Goal: Information Seeking & Learning: Check status

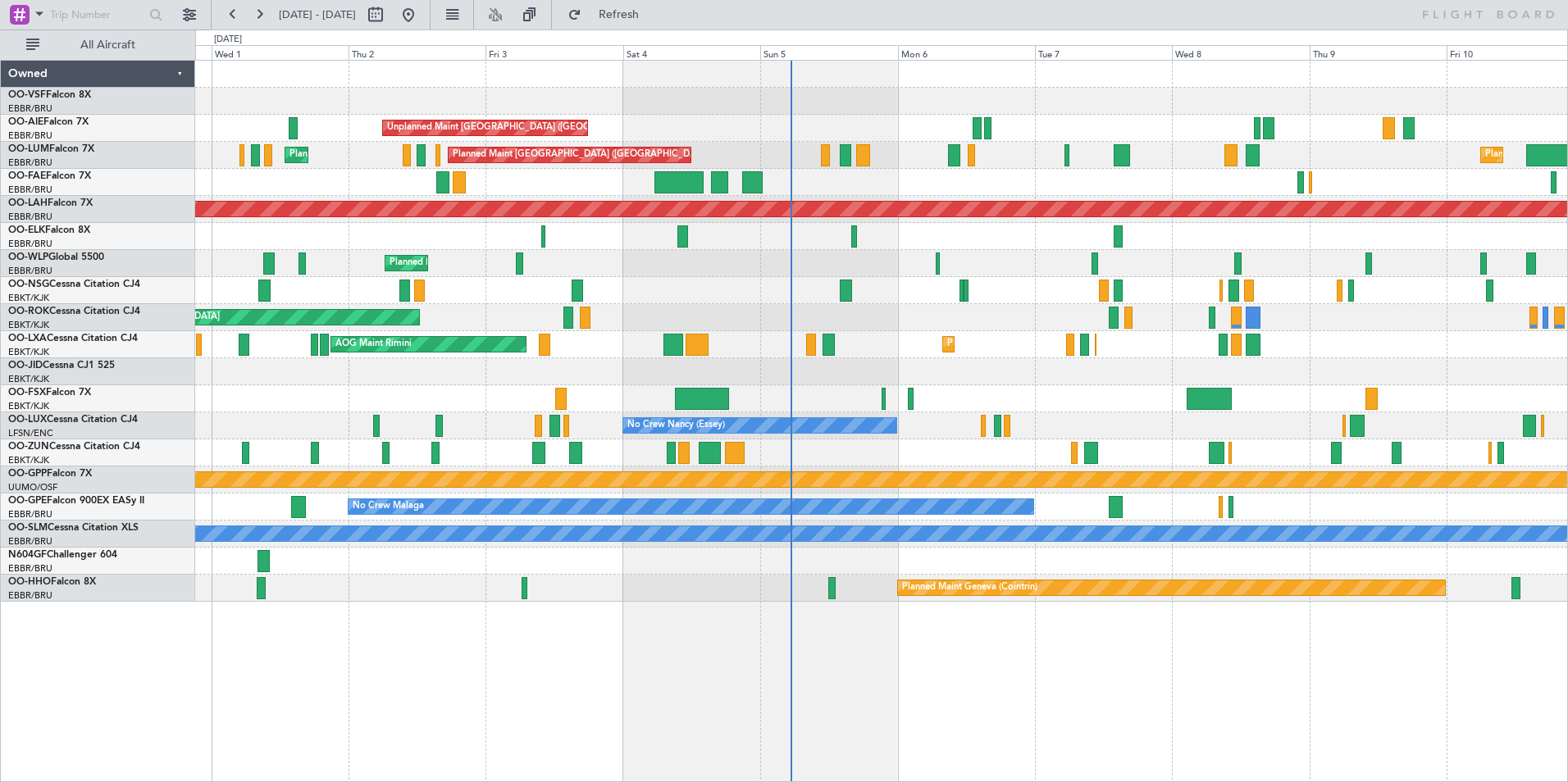
click at [857, 178] on div "AOG Maint Melsbroek Air Base Owner Melsbroek Air Base Owner Melsbroek Air Base …" at bounding box center [881, 182] width 1372 height 27
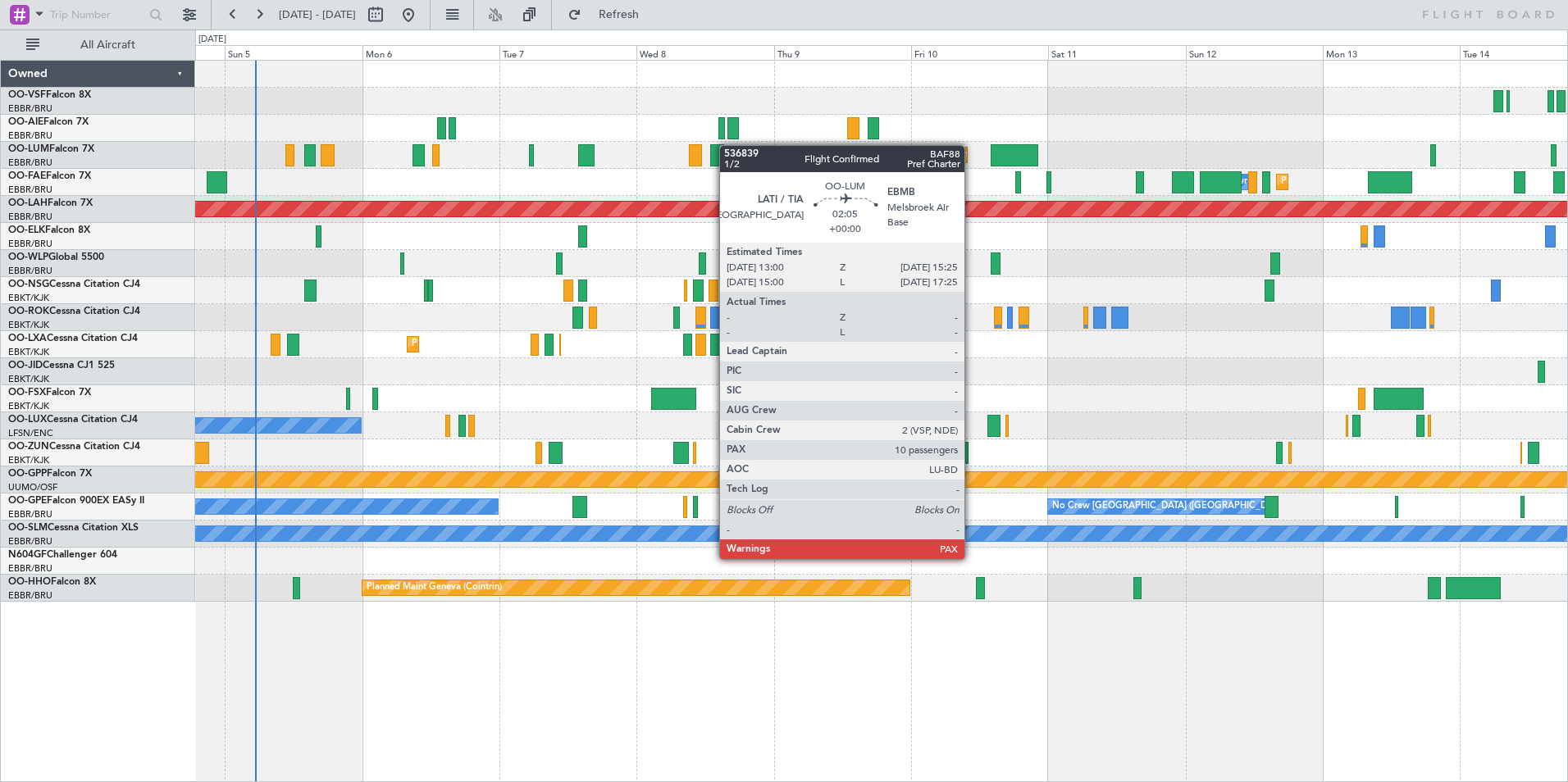
click at [720, 169] on div "Unplanned Maint London (Farnborough) Planned Maint Brussels (Brussels National)…" at bounding box center [881, 330] width 1372 height 541
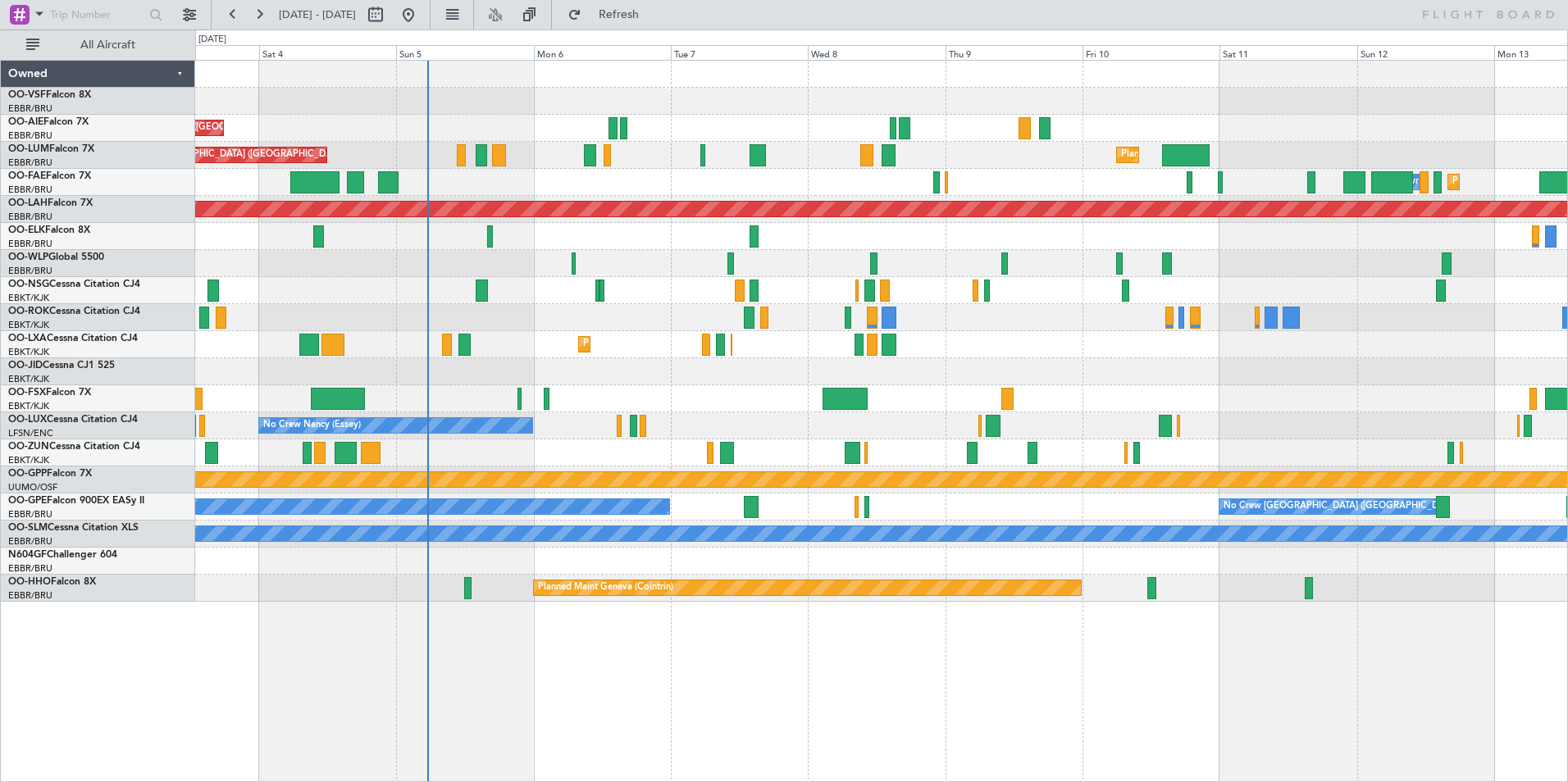
click at [413, 246] on div at bounding box center [881, 237] width 1372 height 27
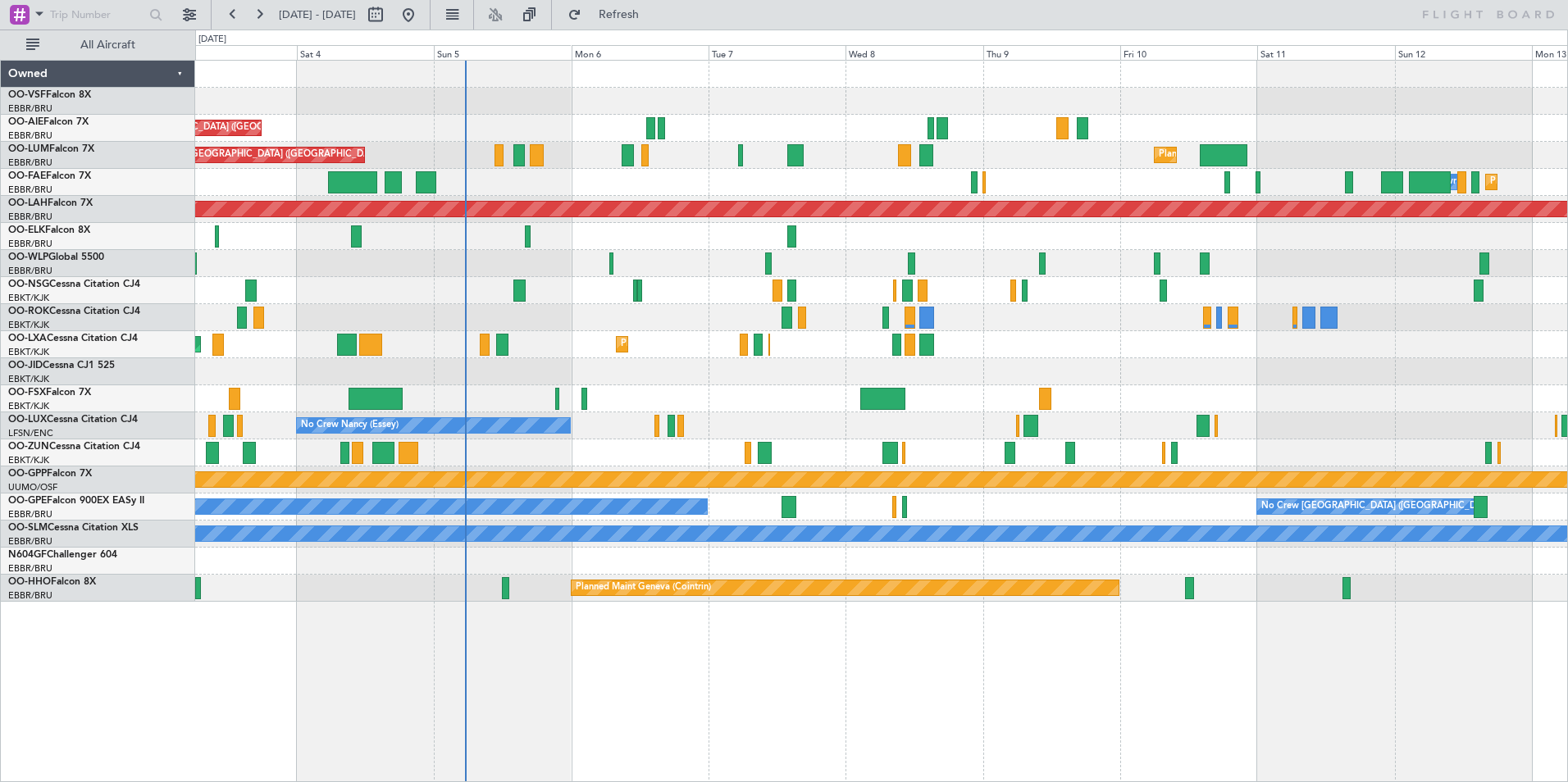
click at [436, 243] on div at bounding box center [881, 237] width 1372 height 27
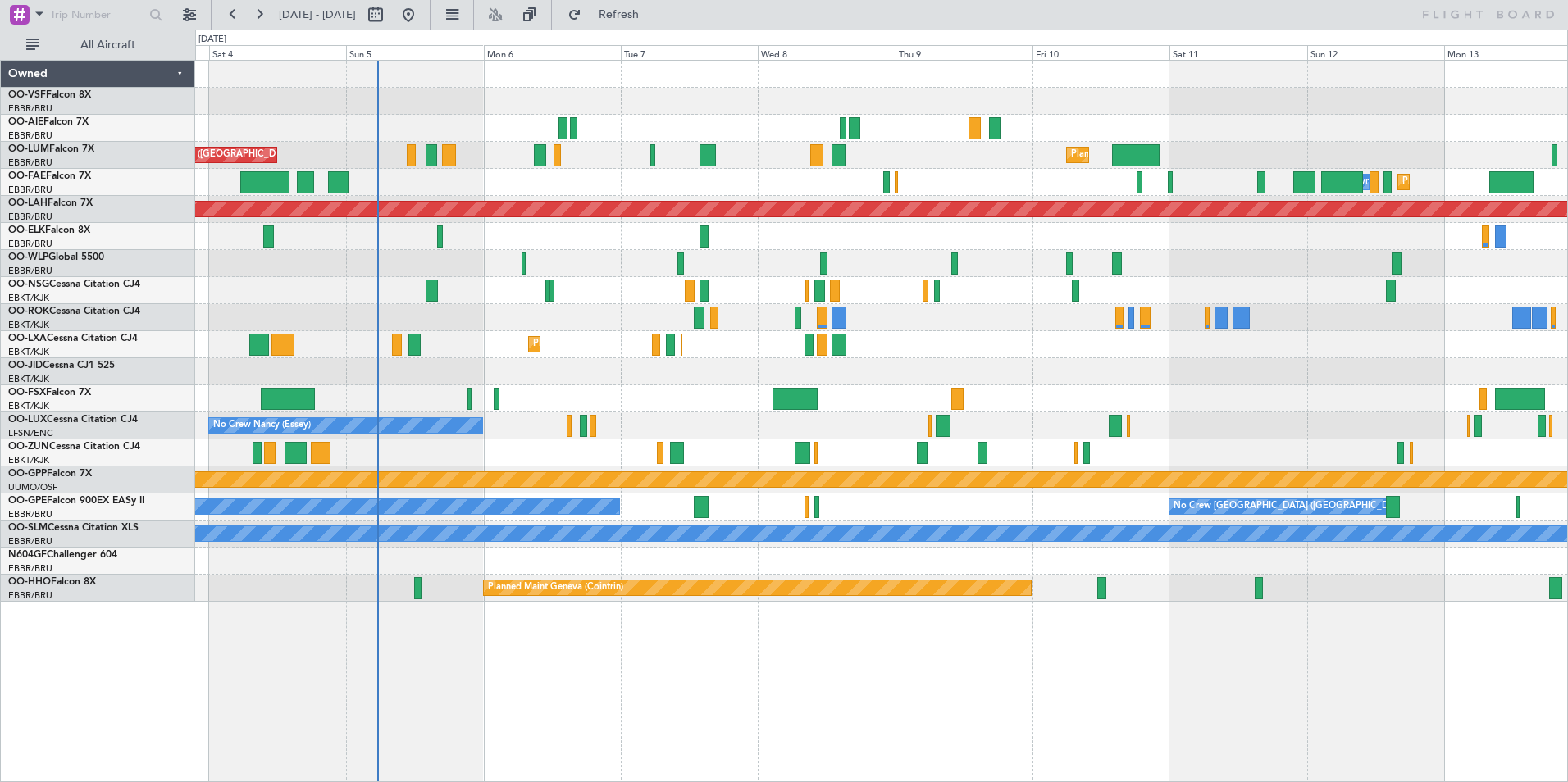
click at [339, 181] on div "Planned Maint Melsbroek Air Base Owner Melsbroek Air Base" at bounding box center [881, 182] width 1372 height 27
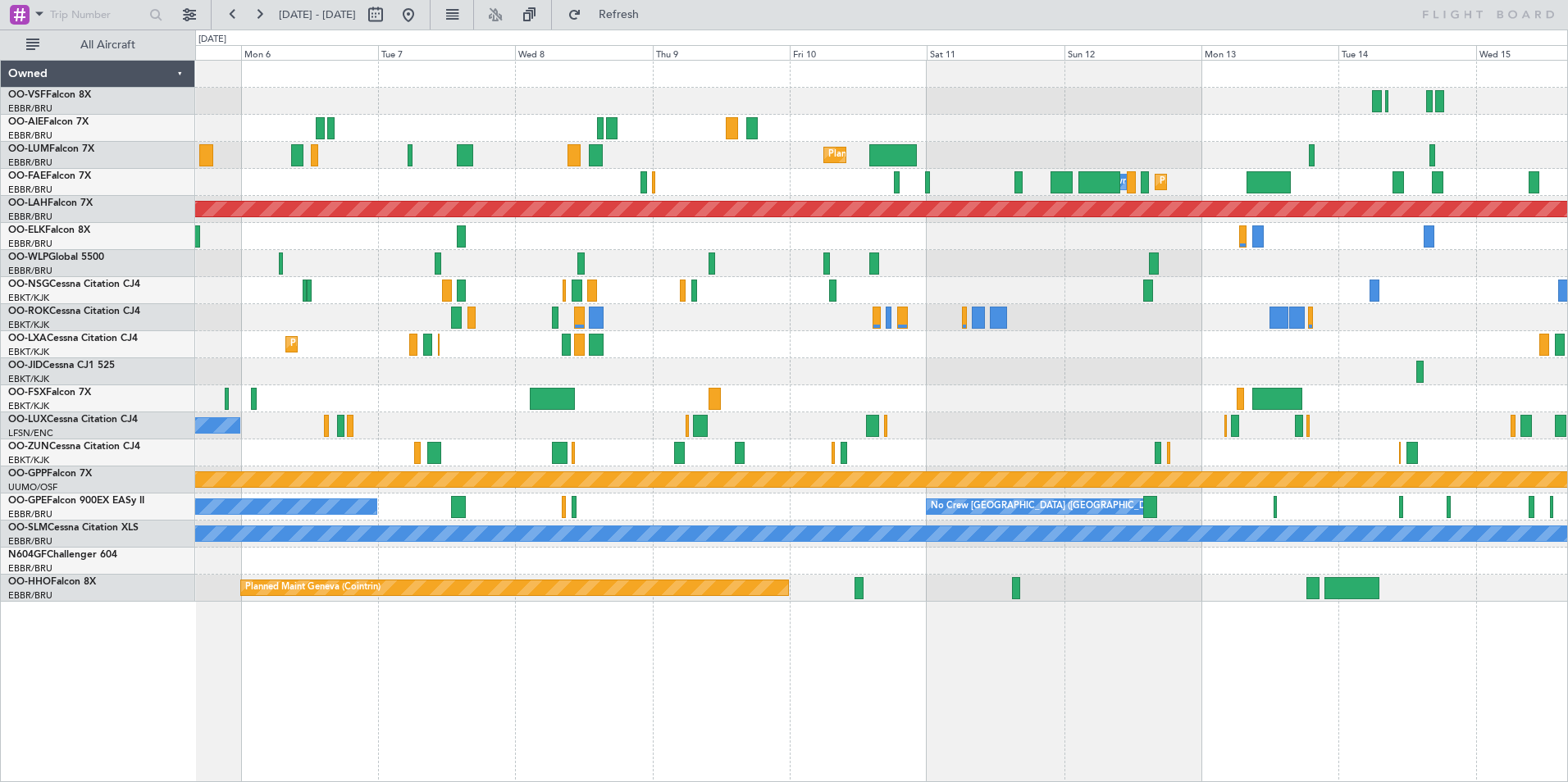
click at [1189, 164] on div "Unplanned Maint London (Farnborough) Planned Maint Brussels (Brussels National)…" at bounding box center [881, 330] width 1372 height 541
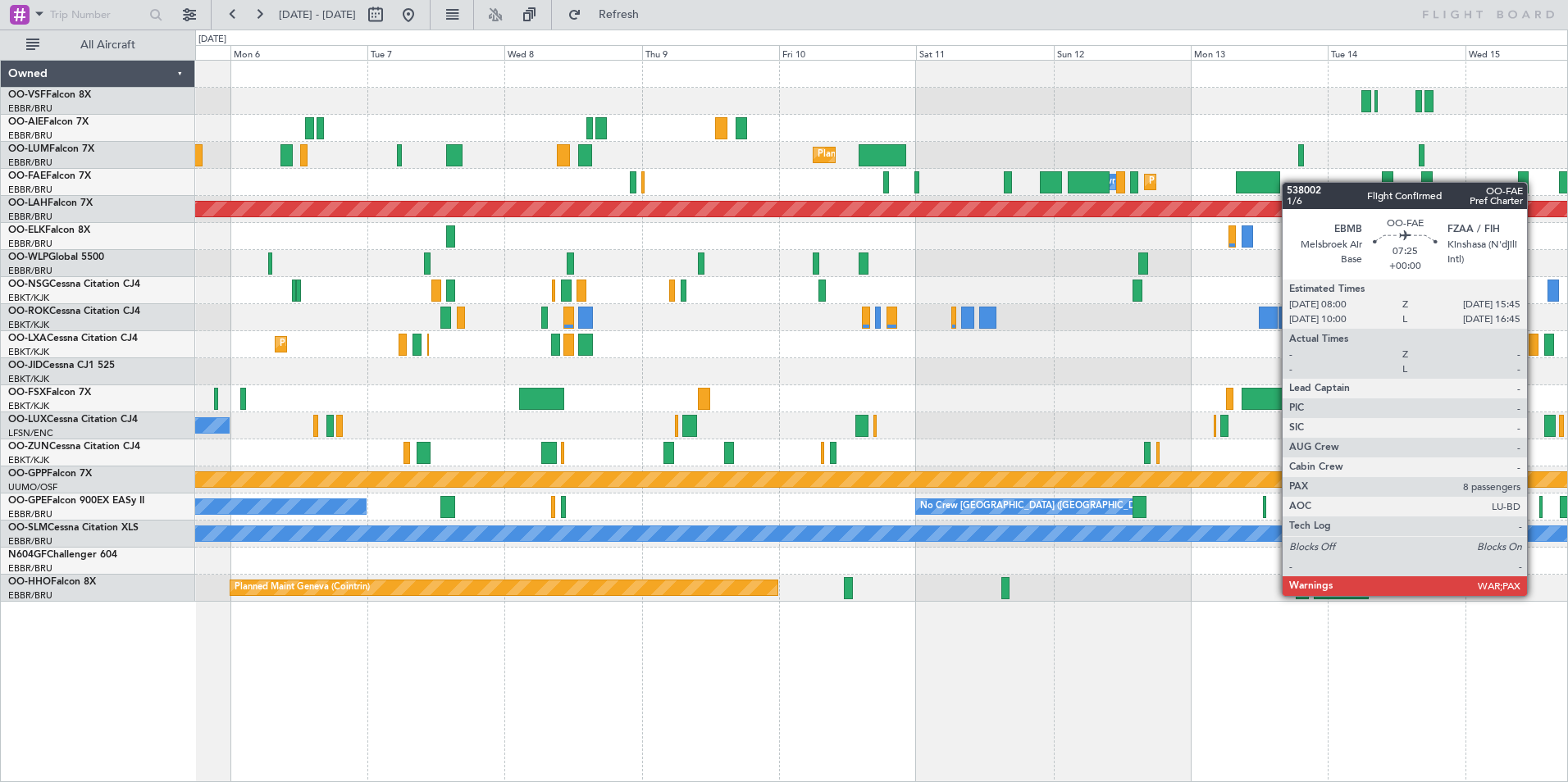
click at [1220, 181] on div "Planned Maint Melsbroek Air Base Owner Melsbroek Air Base Planned Maint Brussel…" at bounding box center [881, 182] width 1372 height 27
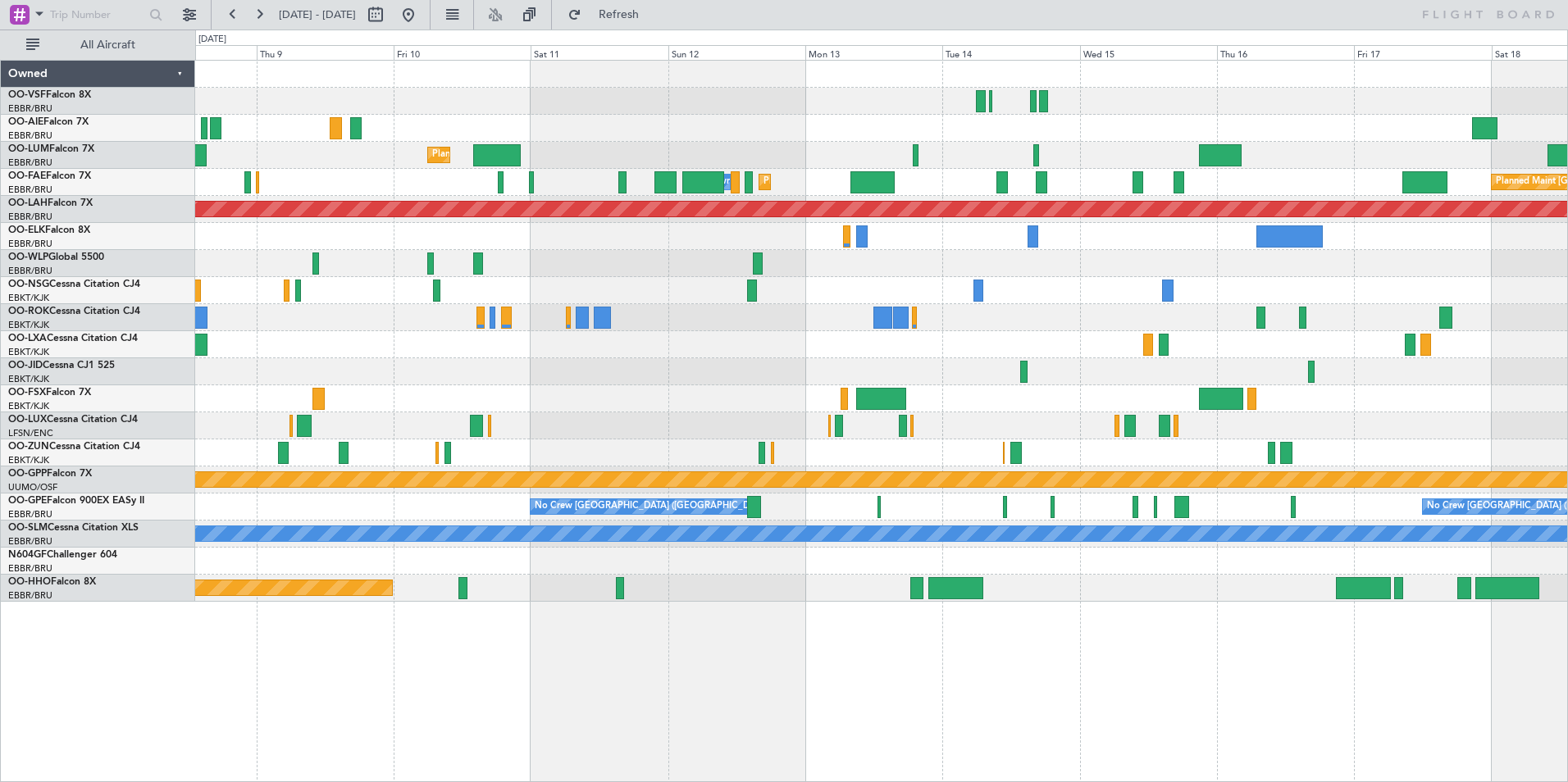
click at [780, 188] on div "Planned Maint Melsbroek Air Base Owner Melsbroek Air Base Planned Maint Brussel…" at bounding box center [881, 182] width 1372 height 27
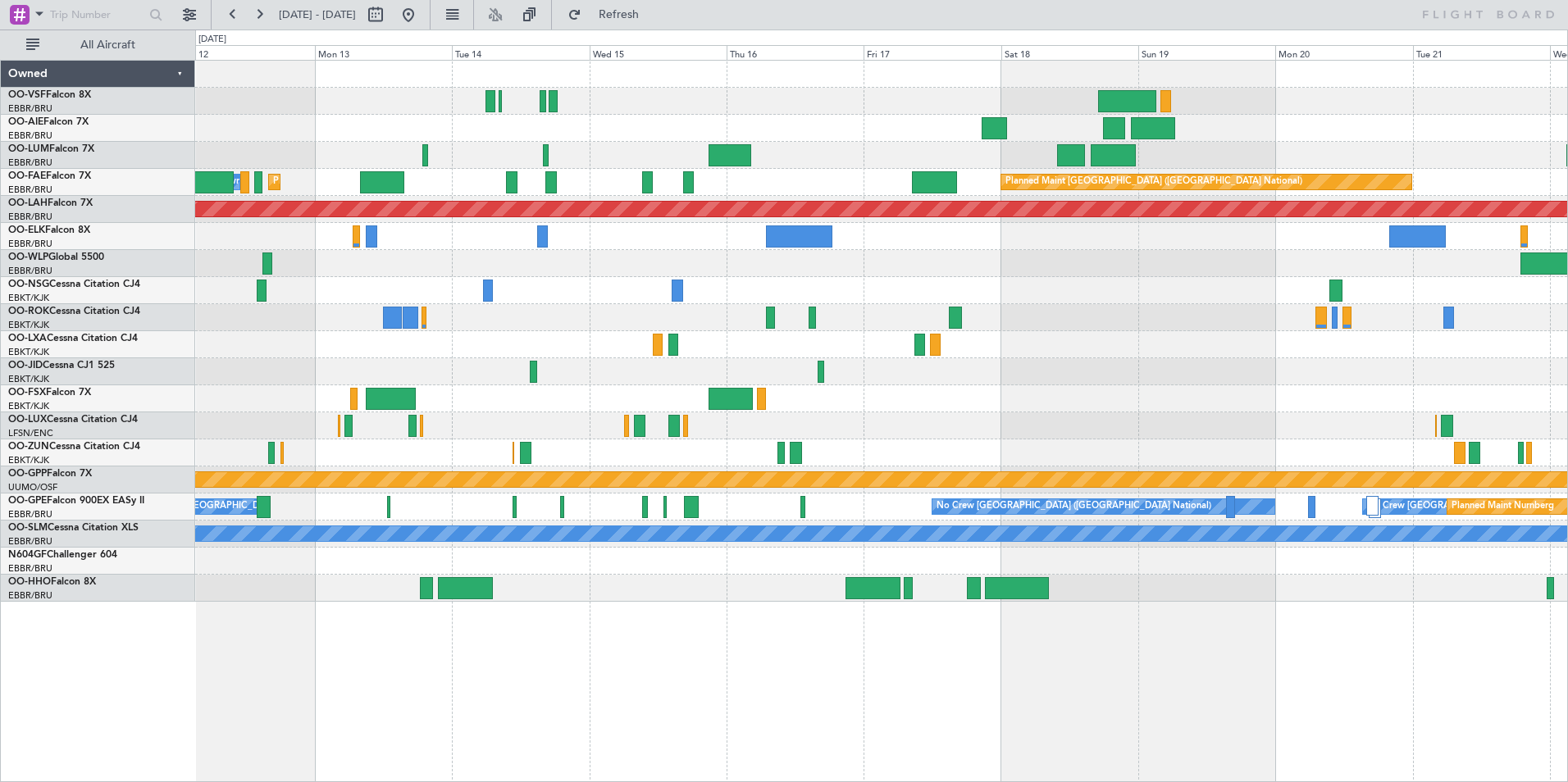
click at [882, 186] on div "Planned Maint Brussels (Brussels National) Planned Maint Melsbroek Air Base Own…" at bounding box center [881, 330] width 1372 height 541
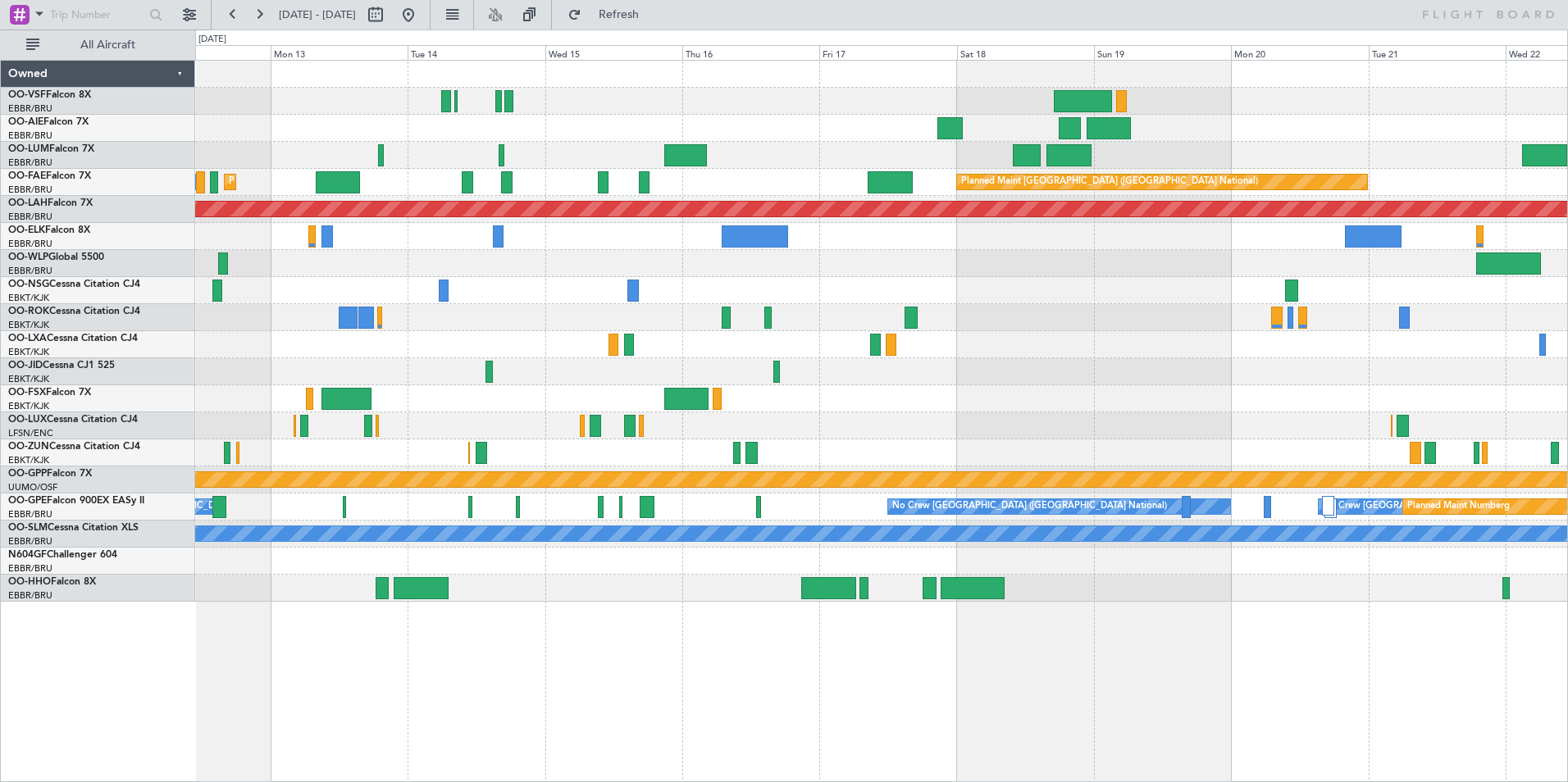
click at [683, 154] on div "Planned Maint [GEOGRAPHIC_DATA] ([GEOGRAPHIC_DATA] National)" at bounding box center [881, 155] width 1372 height 27
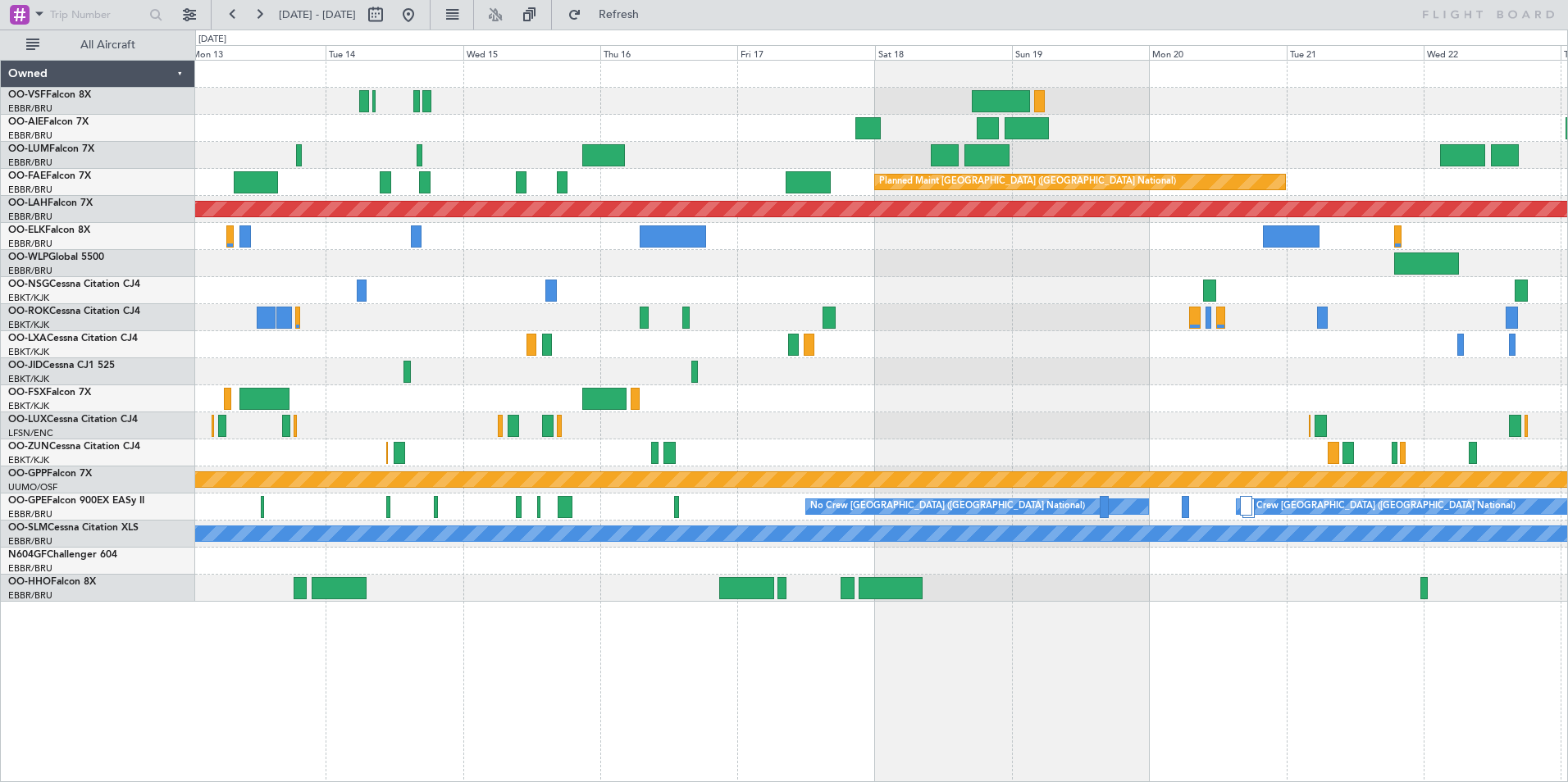
click at [831, 178] on div at bounding box center [808, 182] width 46 height 23
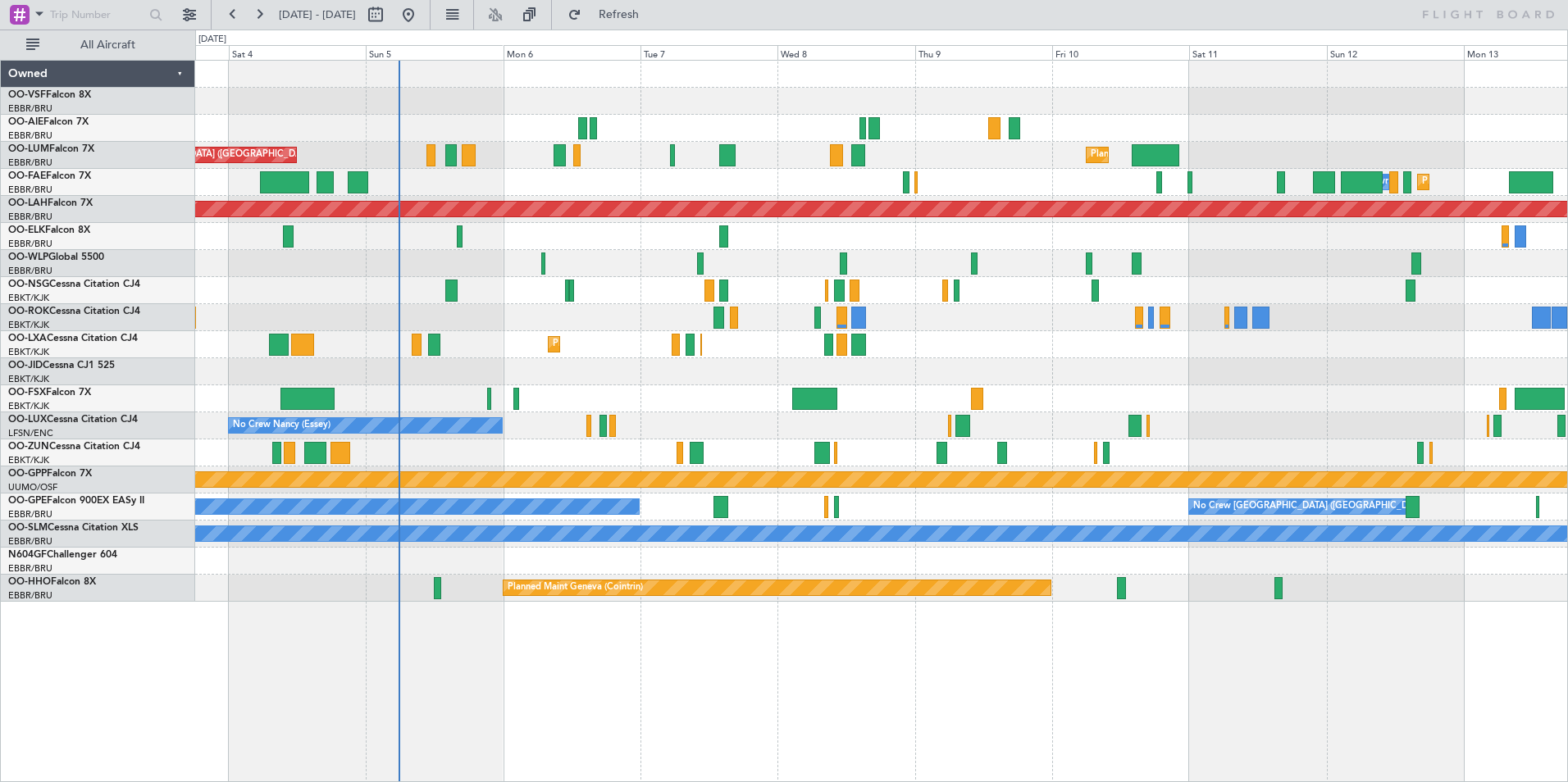
click at [1567, 416] on html "12 Oct 2025 - 22 Oct 2025 Refresh All Aircraft Unplanned Maint London (Farnboro…" at bounding box center [784, 391] width 1568 height 782
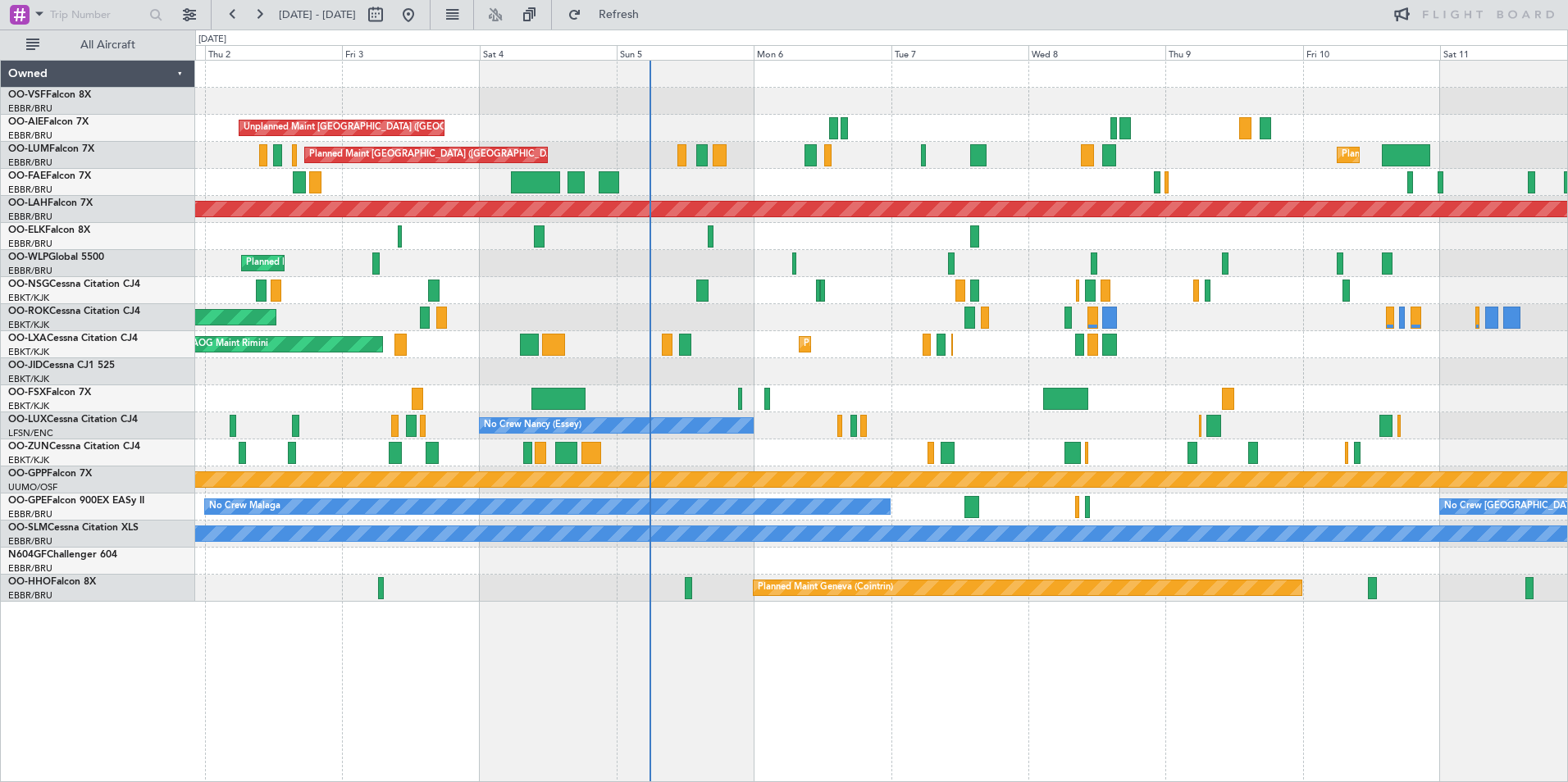
click at [647, 259] on div "Unplanned Maint [GEOGRAPHIC_DATA] ([GEOGRAPHIC_DATA]) Planned Maint [GEOGRAPHIC…" at bounding box center [881, 330] width 1372 height 541
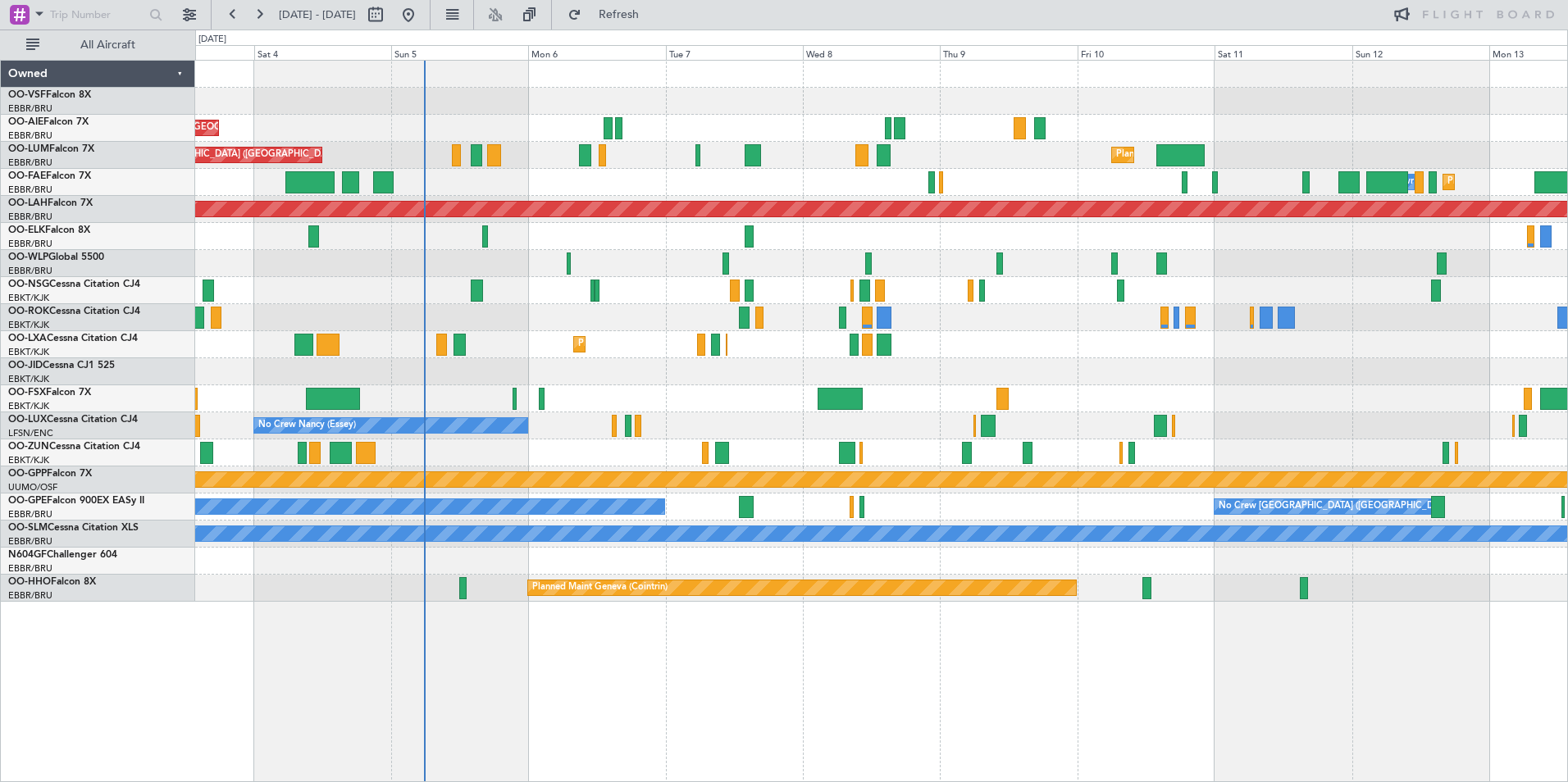
click at [622, 232] on div "Unplanned Maint [GEOGRAPHIC_DATA] ([GEOGRAPHIC_DATA]) Planned Maint [GEOGRAPHIC…" at bounding box center [881, 330] width 1372 height 541
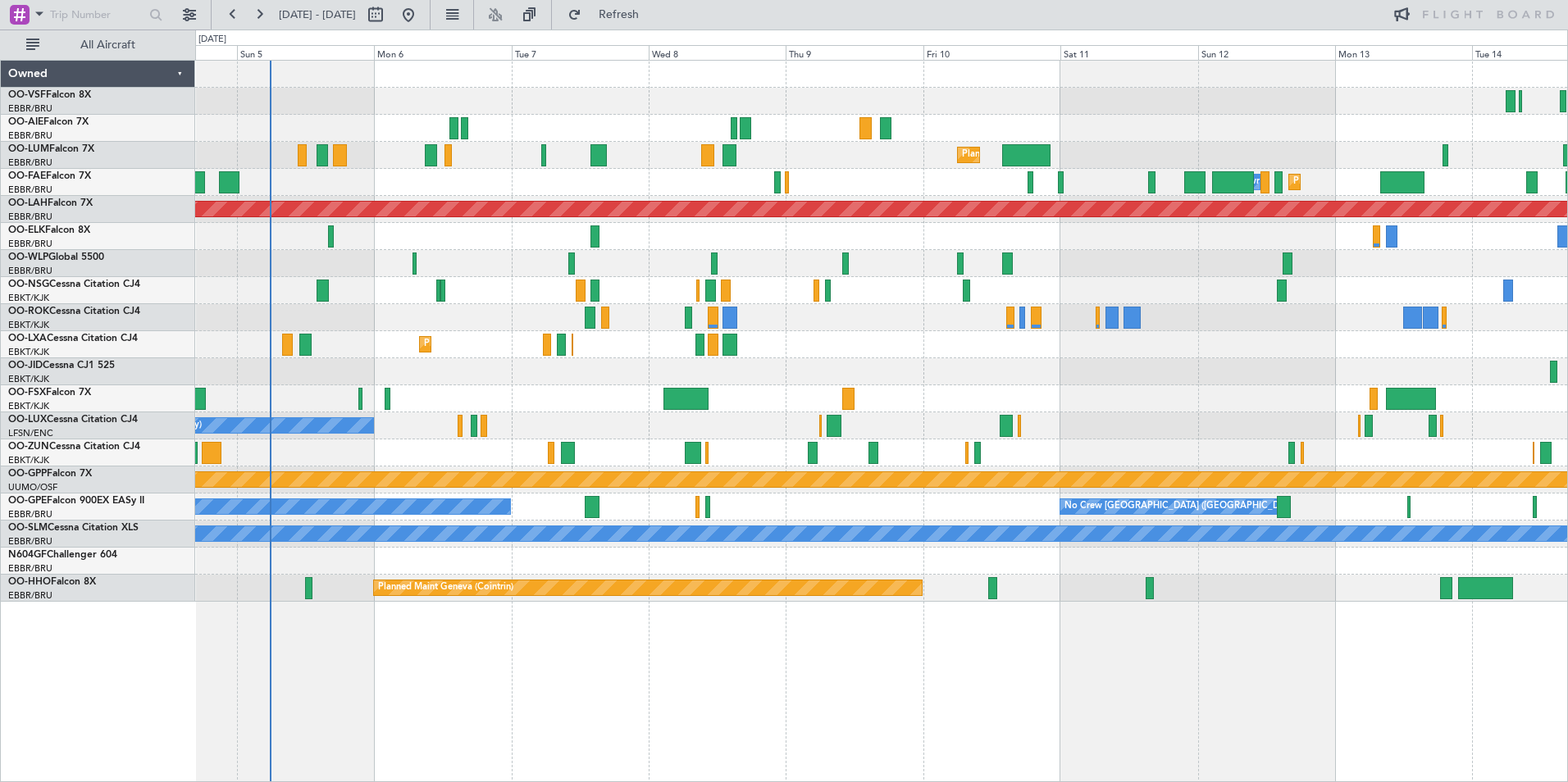
click at [580, 237] on div "Unplanned Maint [GEOGRAPHIC_DATA] ([GEOGRAPHIC_DATA]) Planned Maint [GEOGRAPHIC…" at bounding box center [881, 330] width 1372 height 541
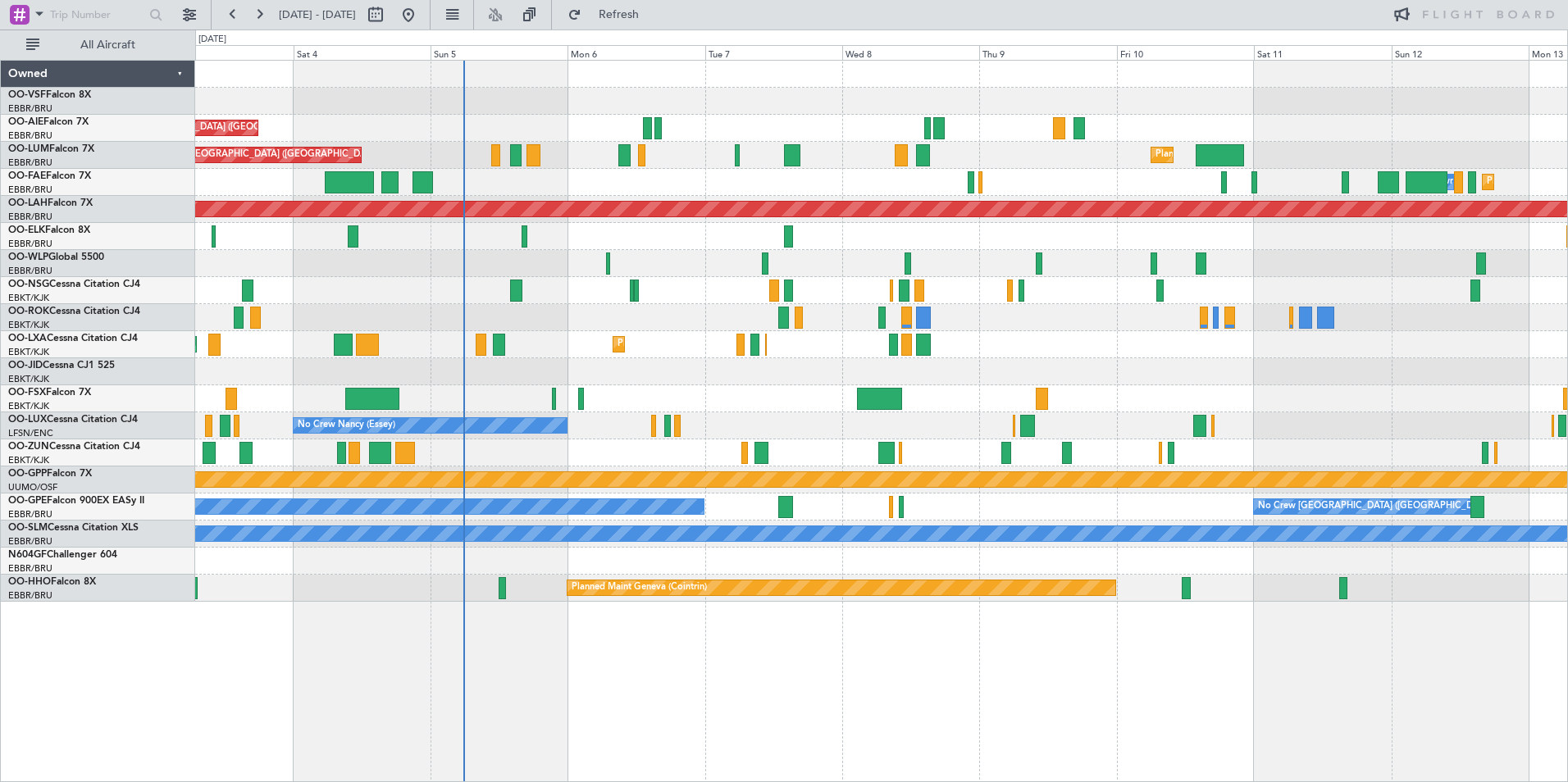
click at [858, 300] on div "Unplanned Maint [GEOGRAPHIC_DATA] ([GEOGRAPHIC_DATA]) Planned Maint [GEOGRAPHIC…" at bounding box center [881, 330] width 1372 height 541
